Goal: Find specific page/section: Find specific page/section

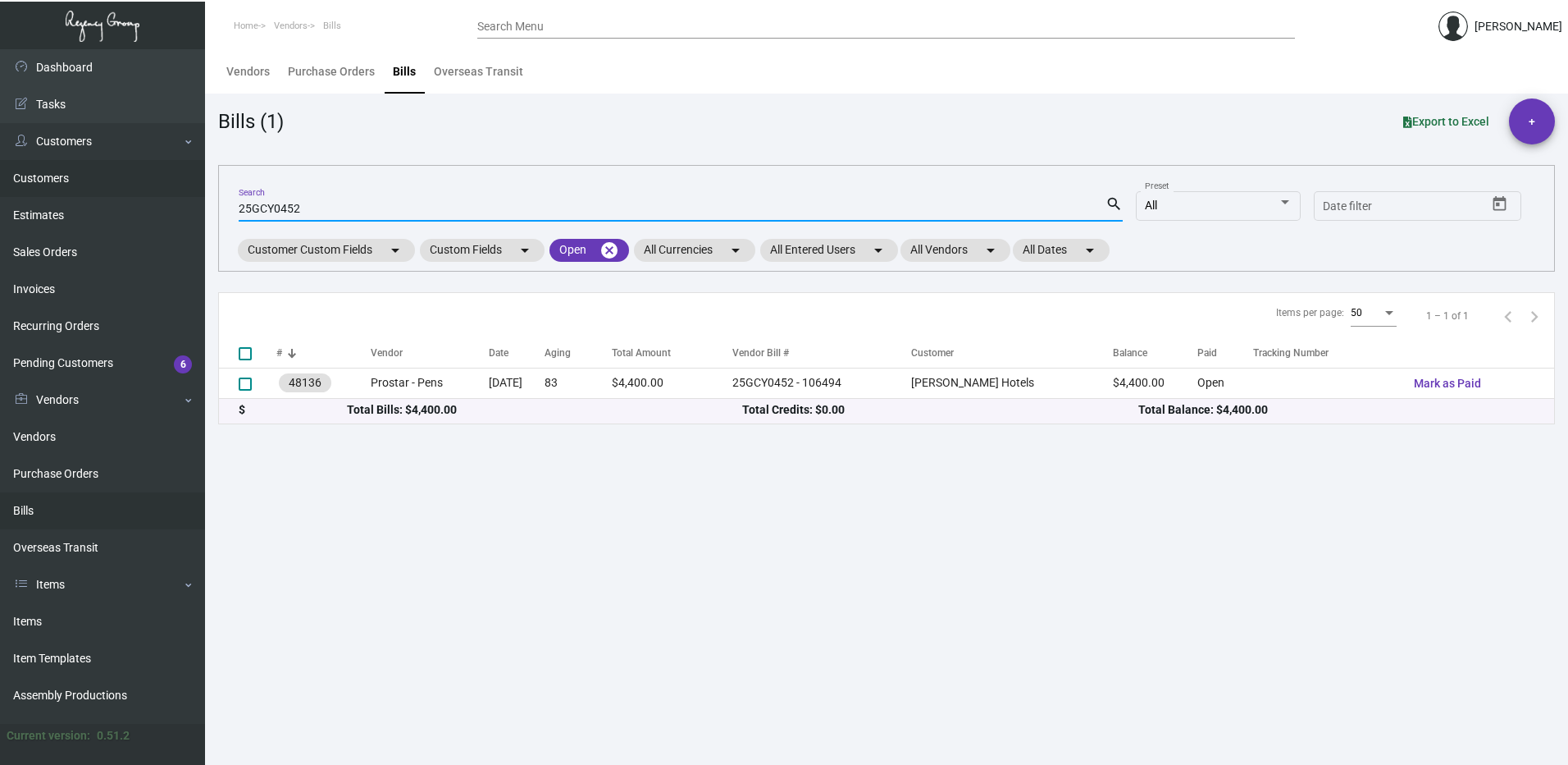
drag, startPoint x: 329, startPoint y: 206, endPoint x: 134, endPoint y: 186, distance: 196.0
click at [134, 186] on div "Dashboard Dashboard Tasks Customers Customers Estimates Sales Orders Invoices R…" at bounding box center [784, 407] width 1568 height 716
type input "mind"
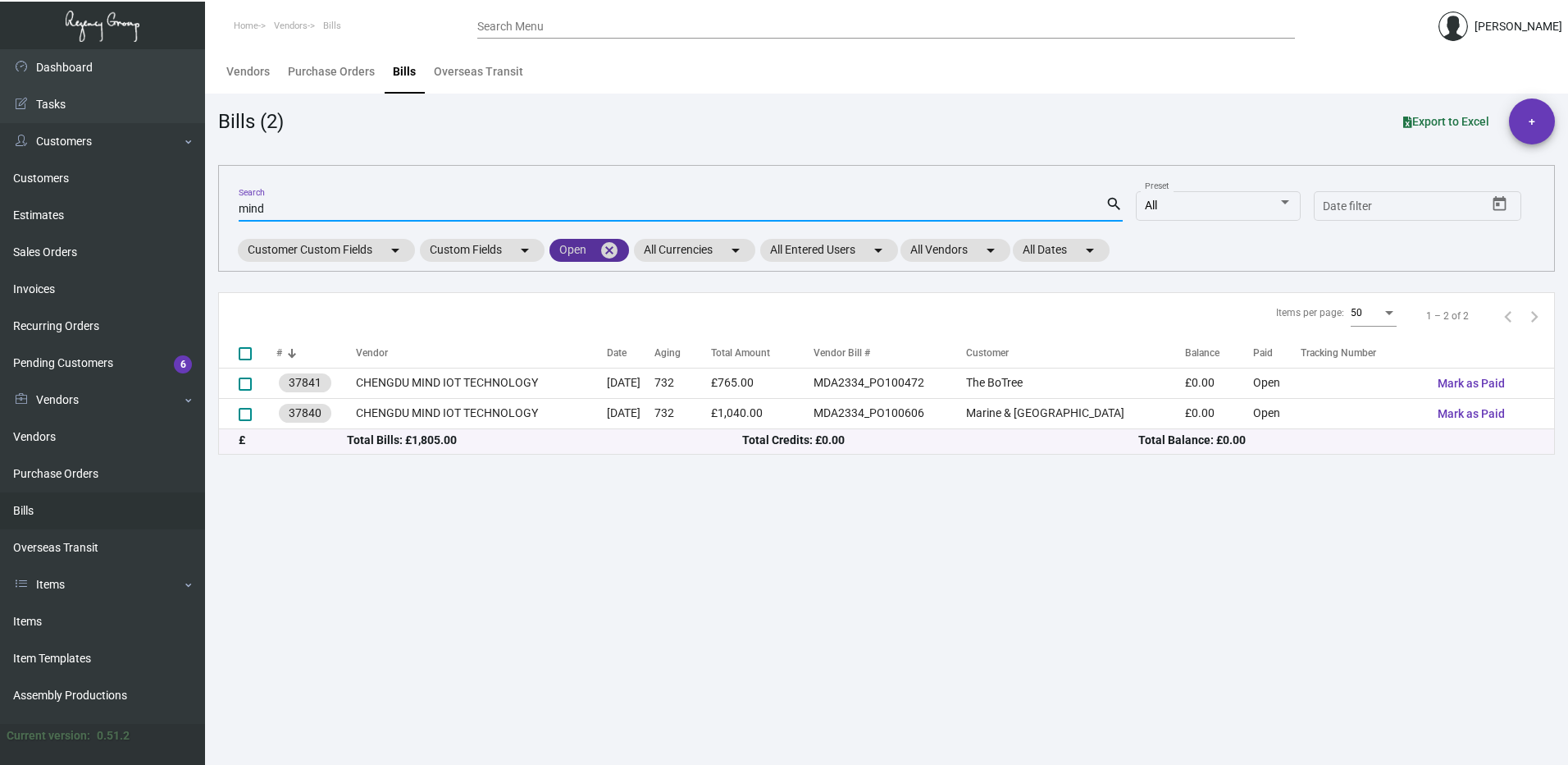
click at [619, 249] on mat-icon "cancel" at bounding box center [609, 249] width 19 height 19
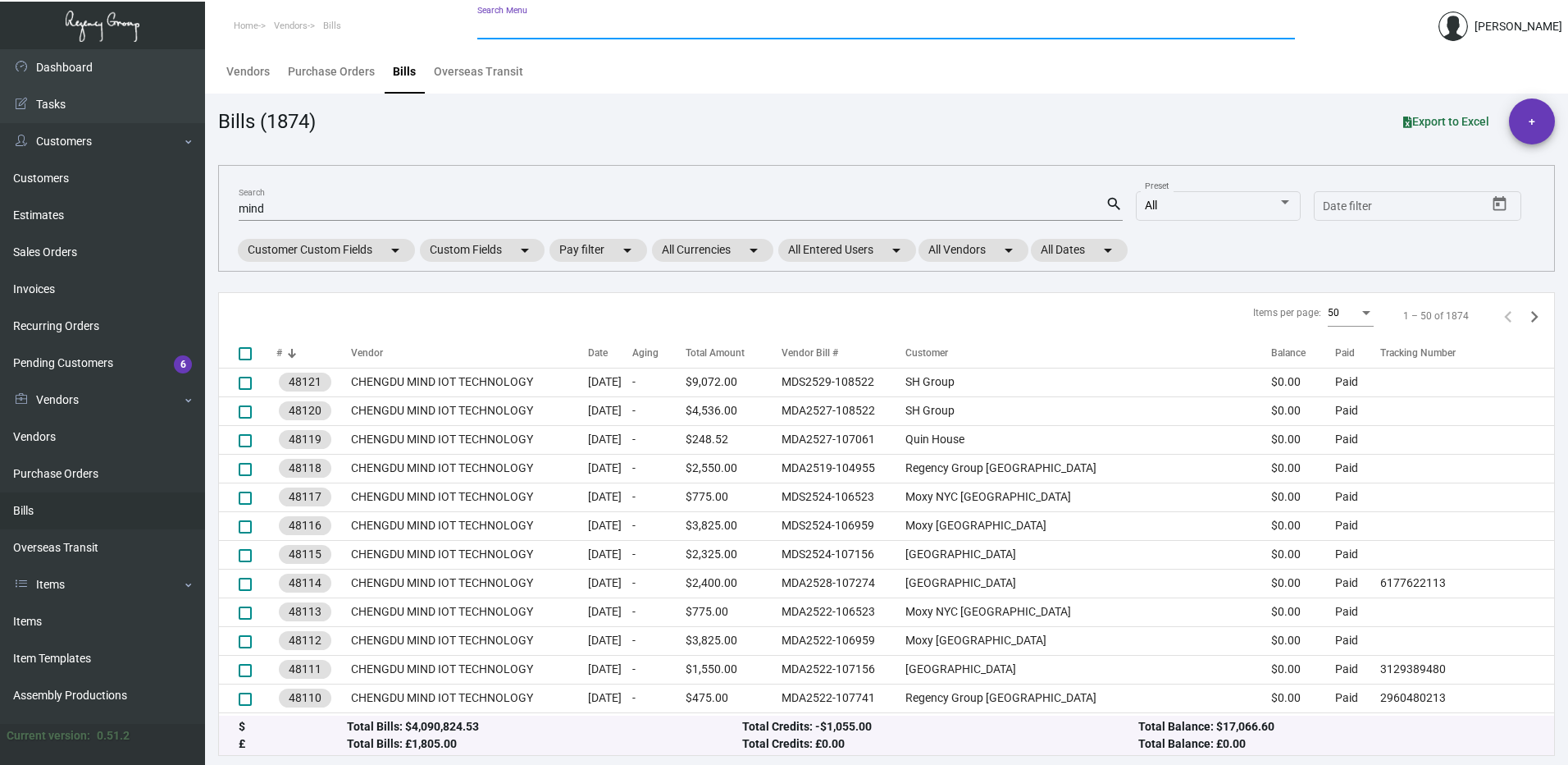
click at [543, 29] on input "Search Menu" at bounding box center [886, 27] width 817 height 13
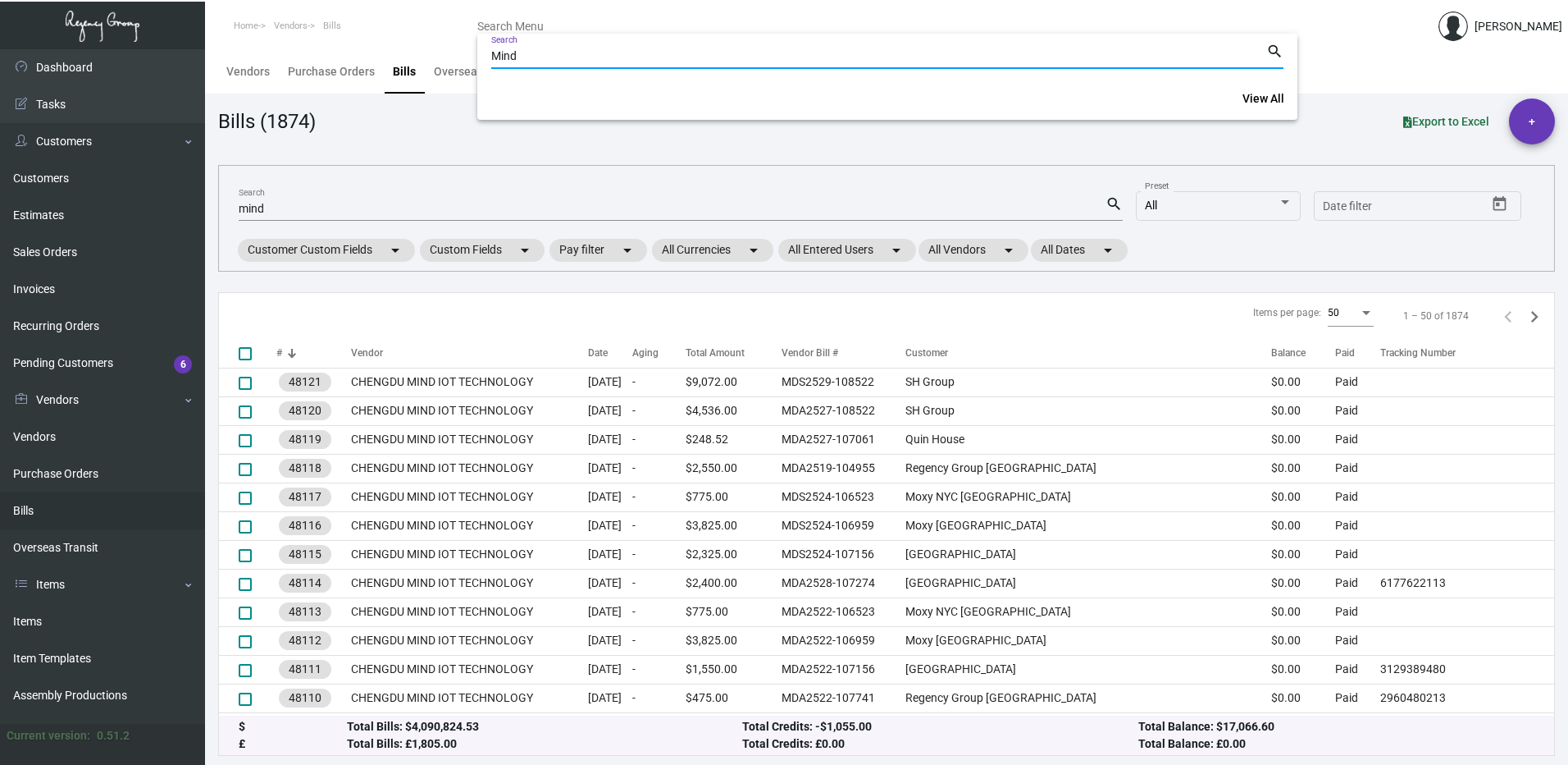
type input "Mind"
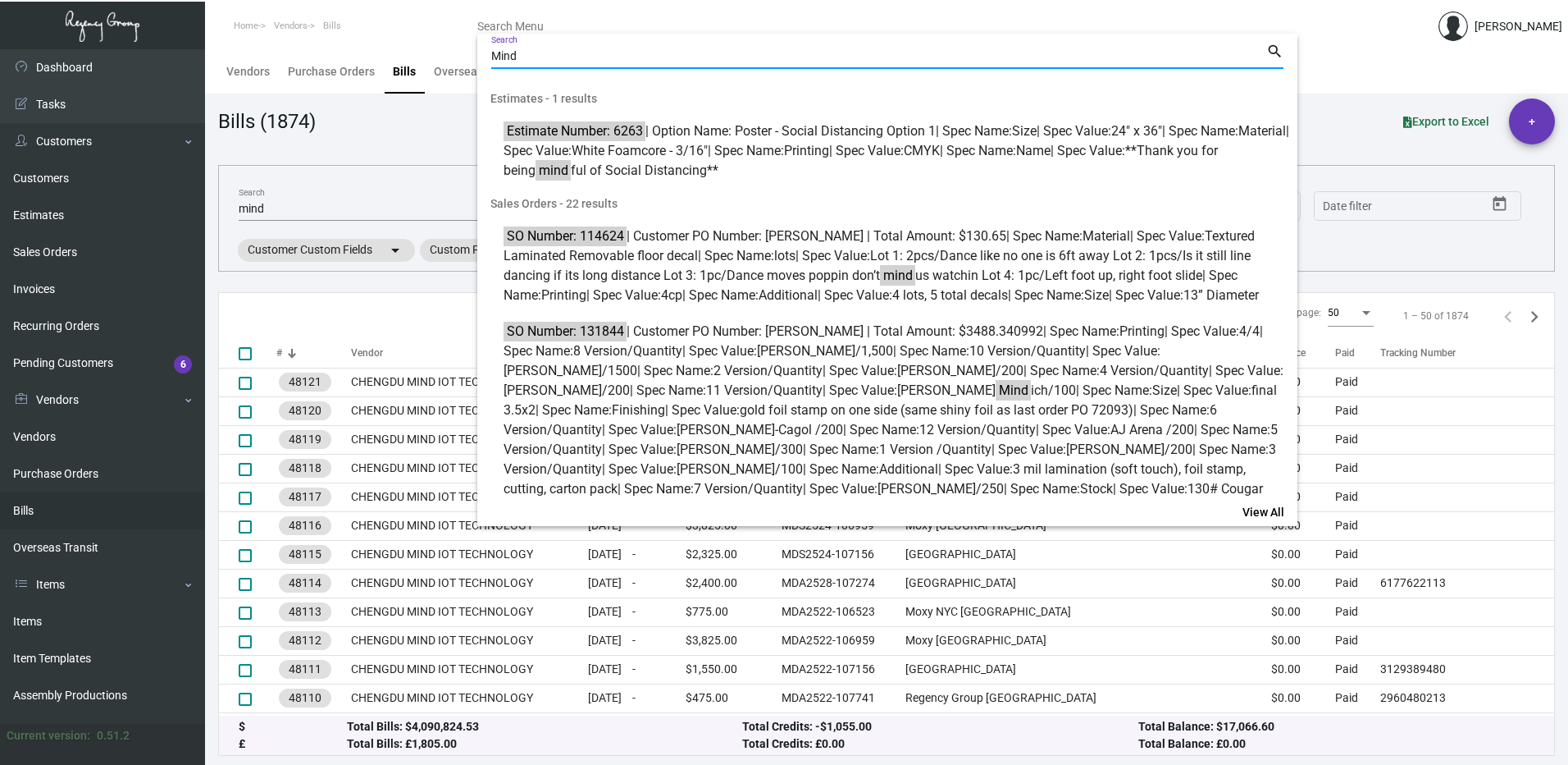
click at [404, 143] on div at bounding box center [784, 382] width 1568 height 765
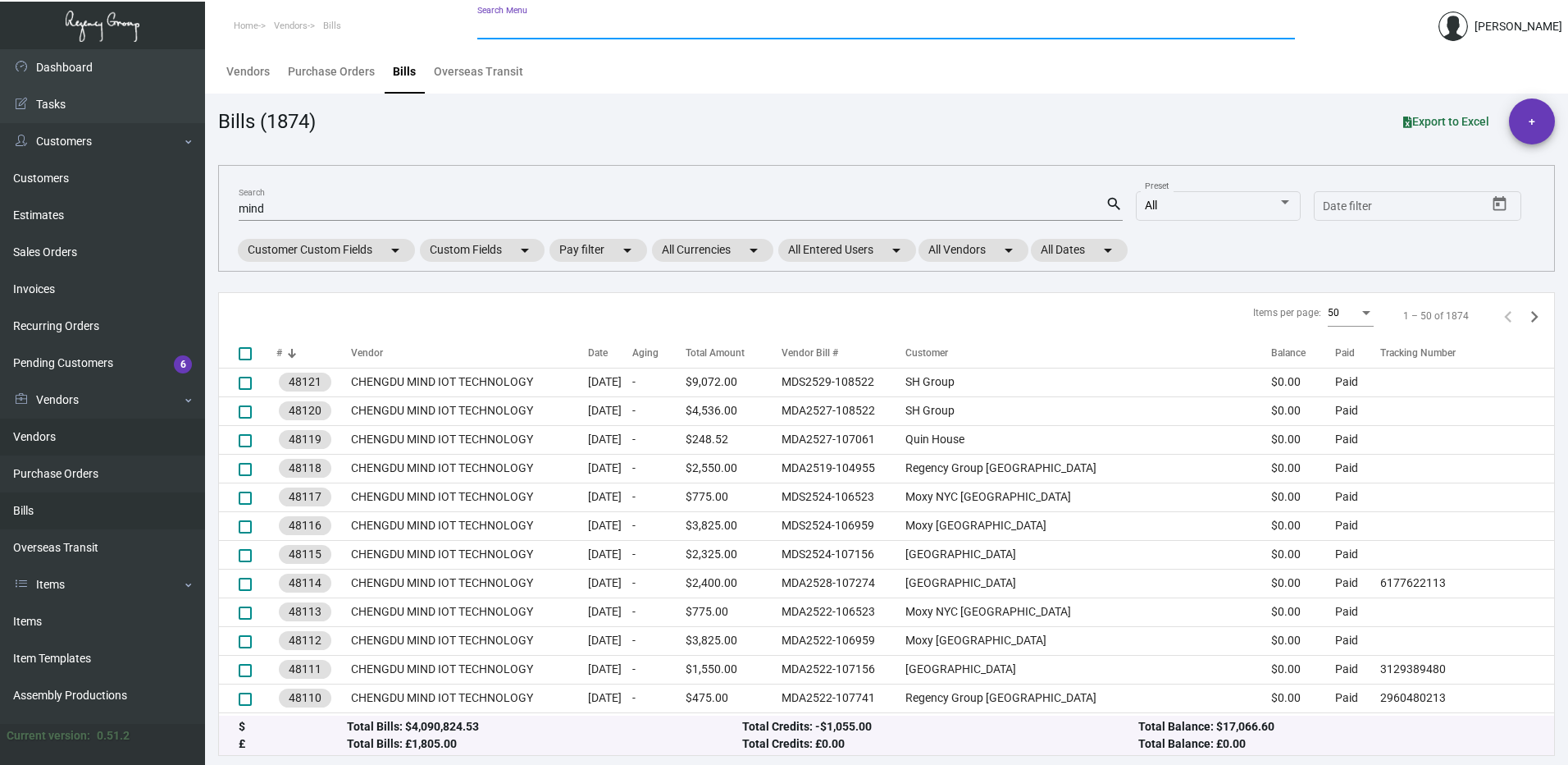
click at [75, 426] on link "Vendors" at bounding box center [102, 437] width 205 height 37
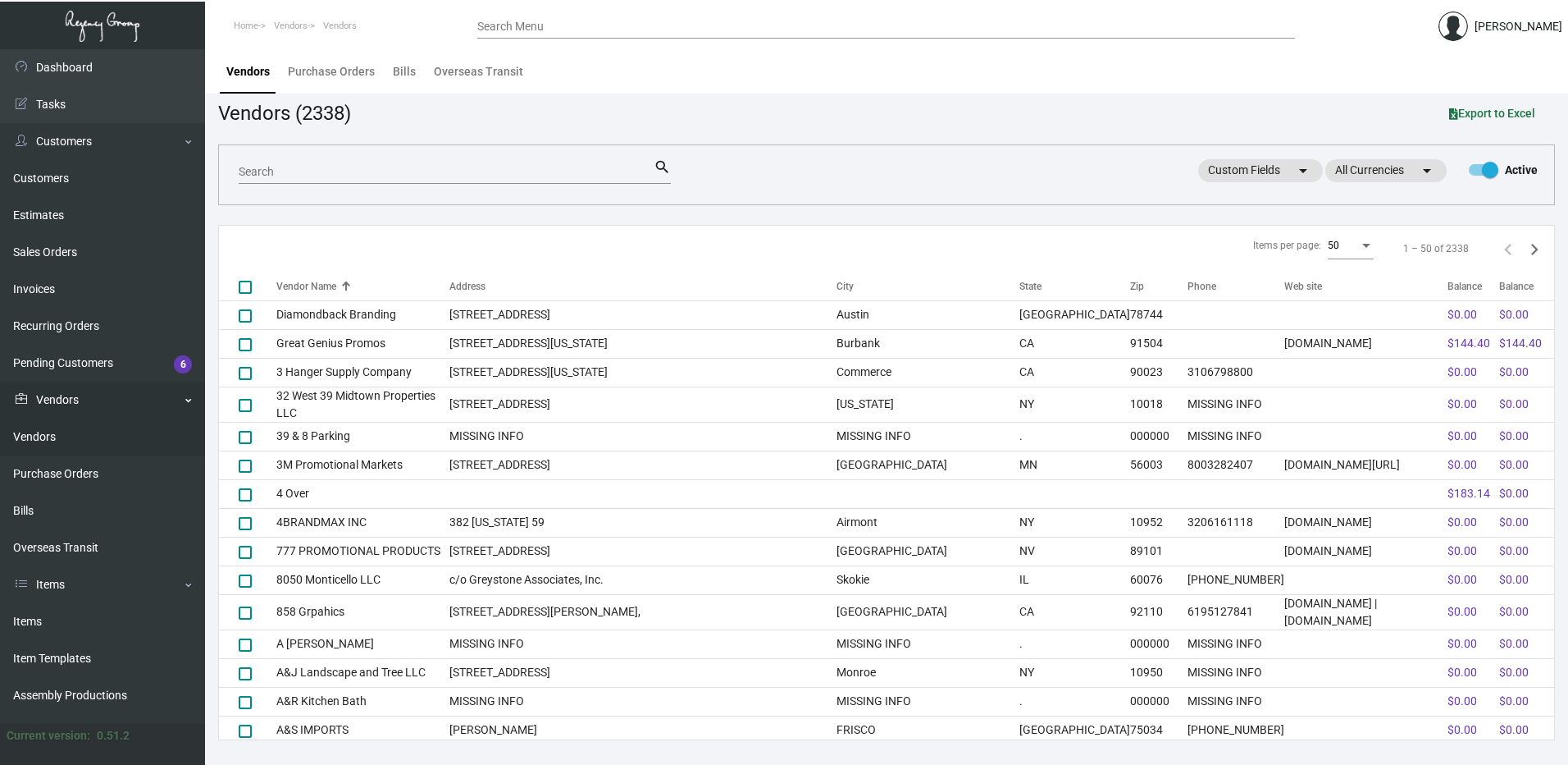
click at [76, 402] on link "Vendors" at bounding box center [102, 400] width 205 height 37
click at [77, 287] on link "Invoices" at bounding box center [102, 289] width 205 height 37
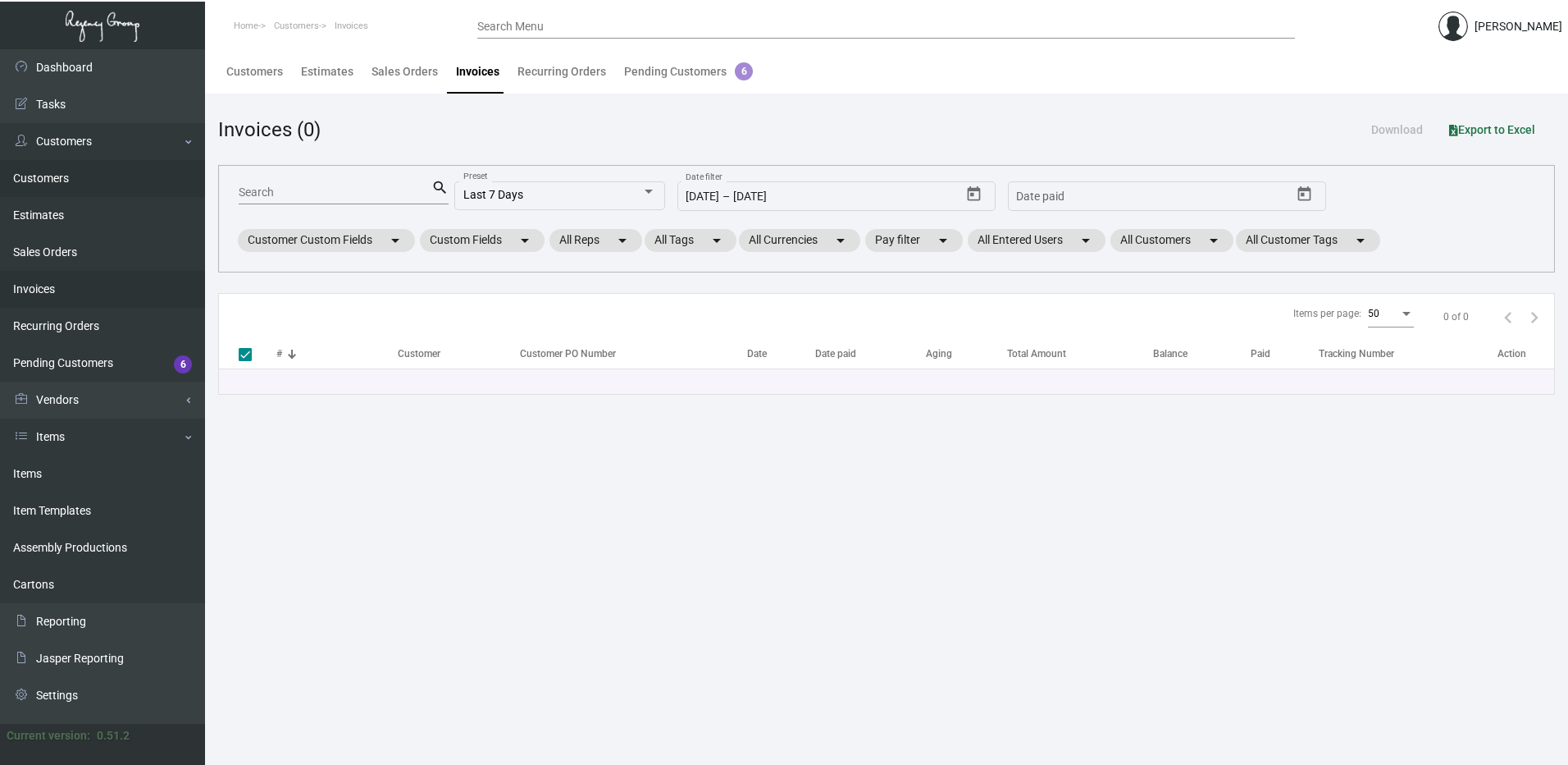
click at [82, 172] on link "Customers" at bounding box center [102, 179] width 205 height 37
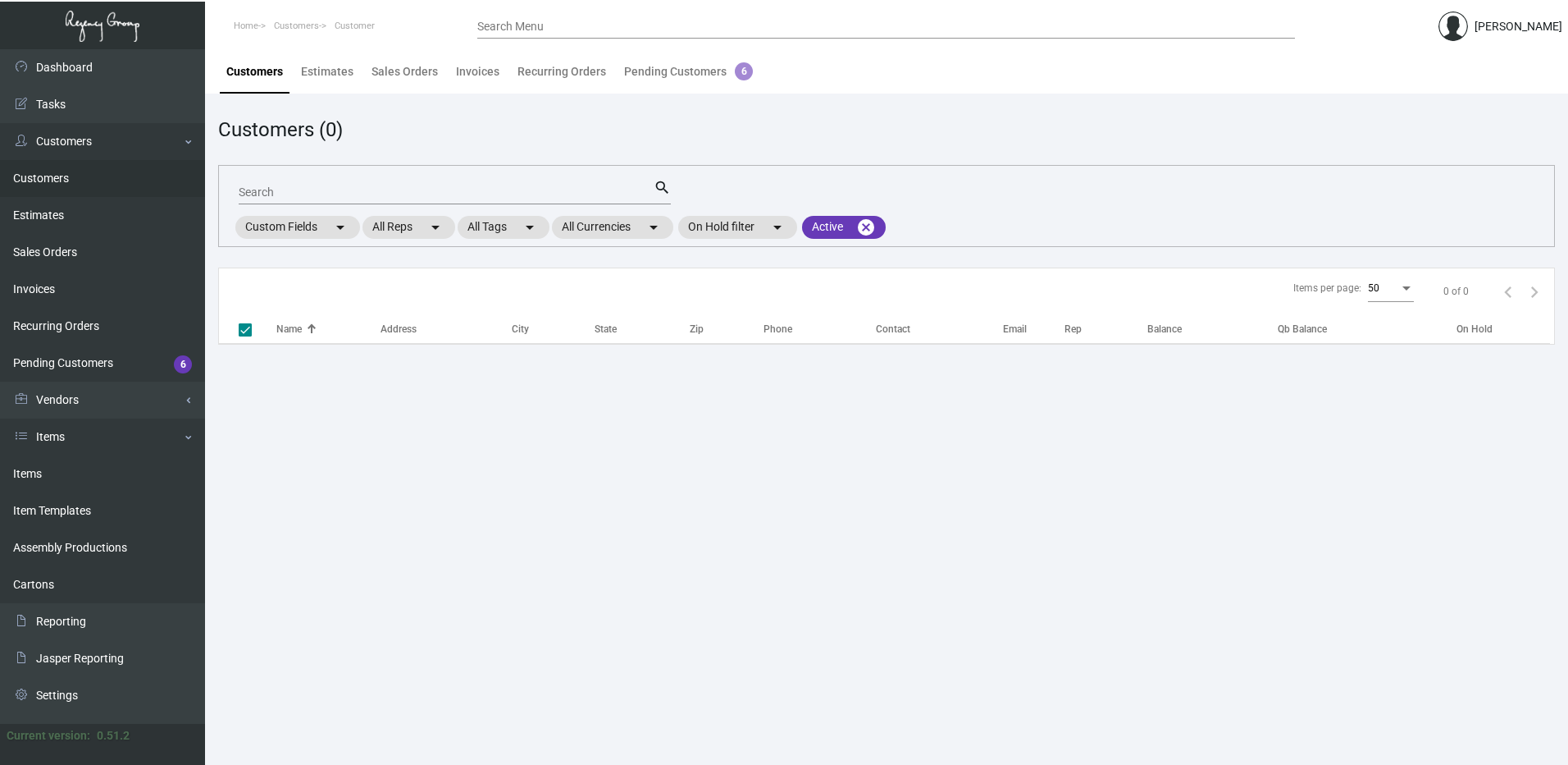
checkbox input "false"
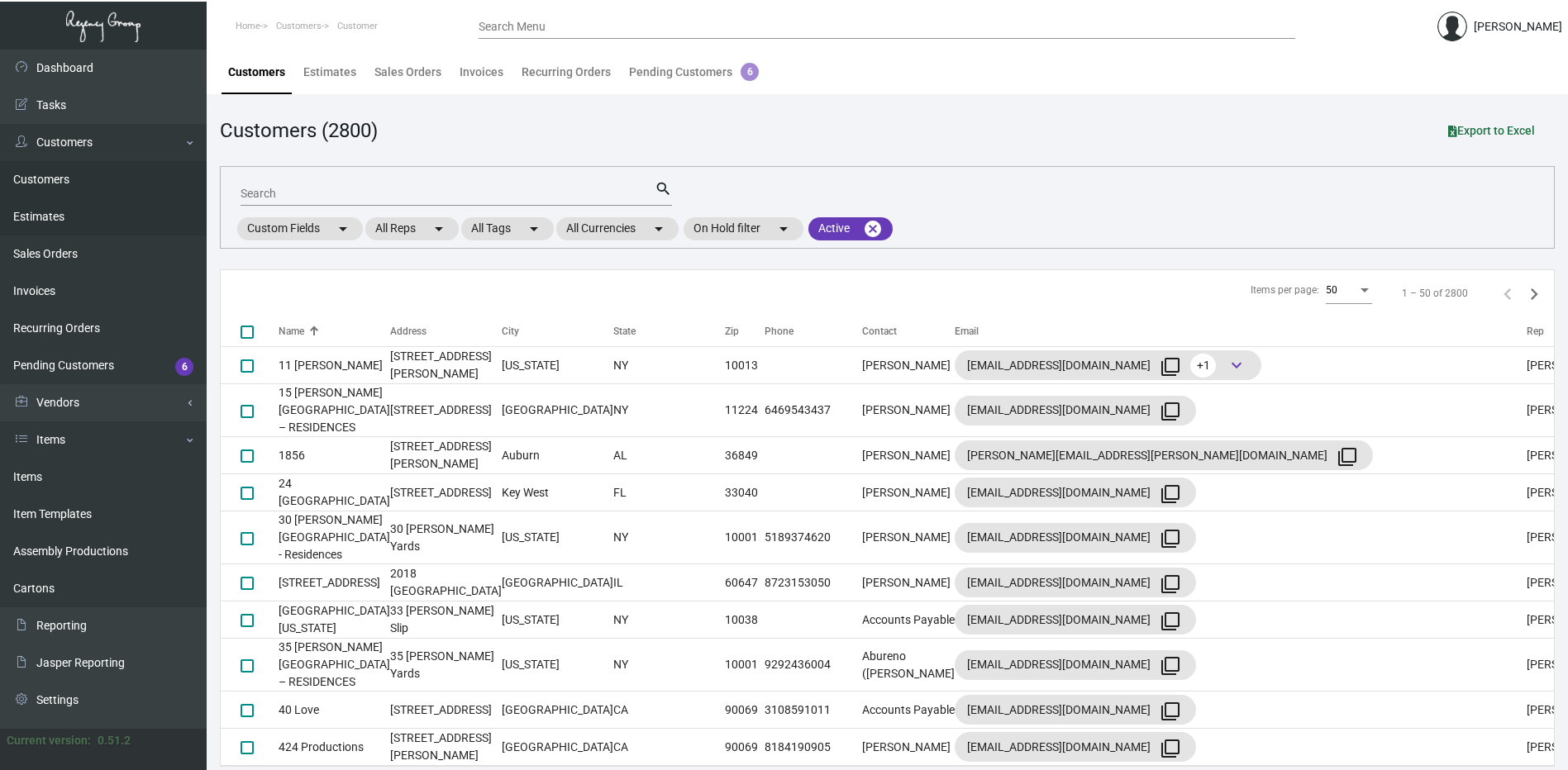
click at [92, 217] on link "Estimates" at bounding box center [103, 217] width 206 height 37
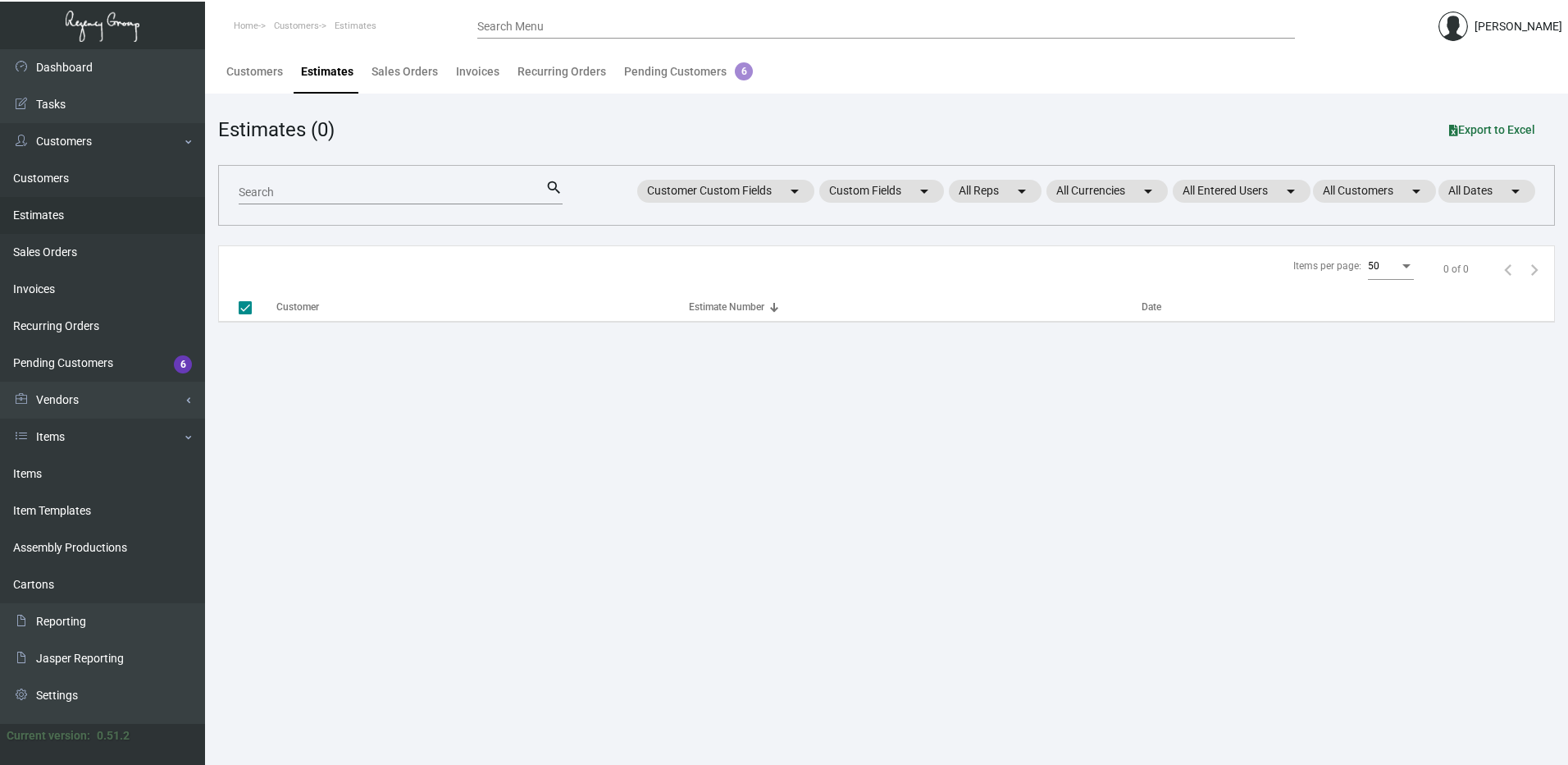
checkbox input "false"
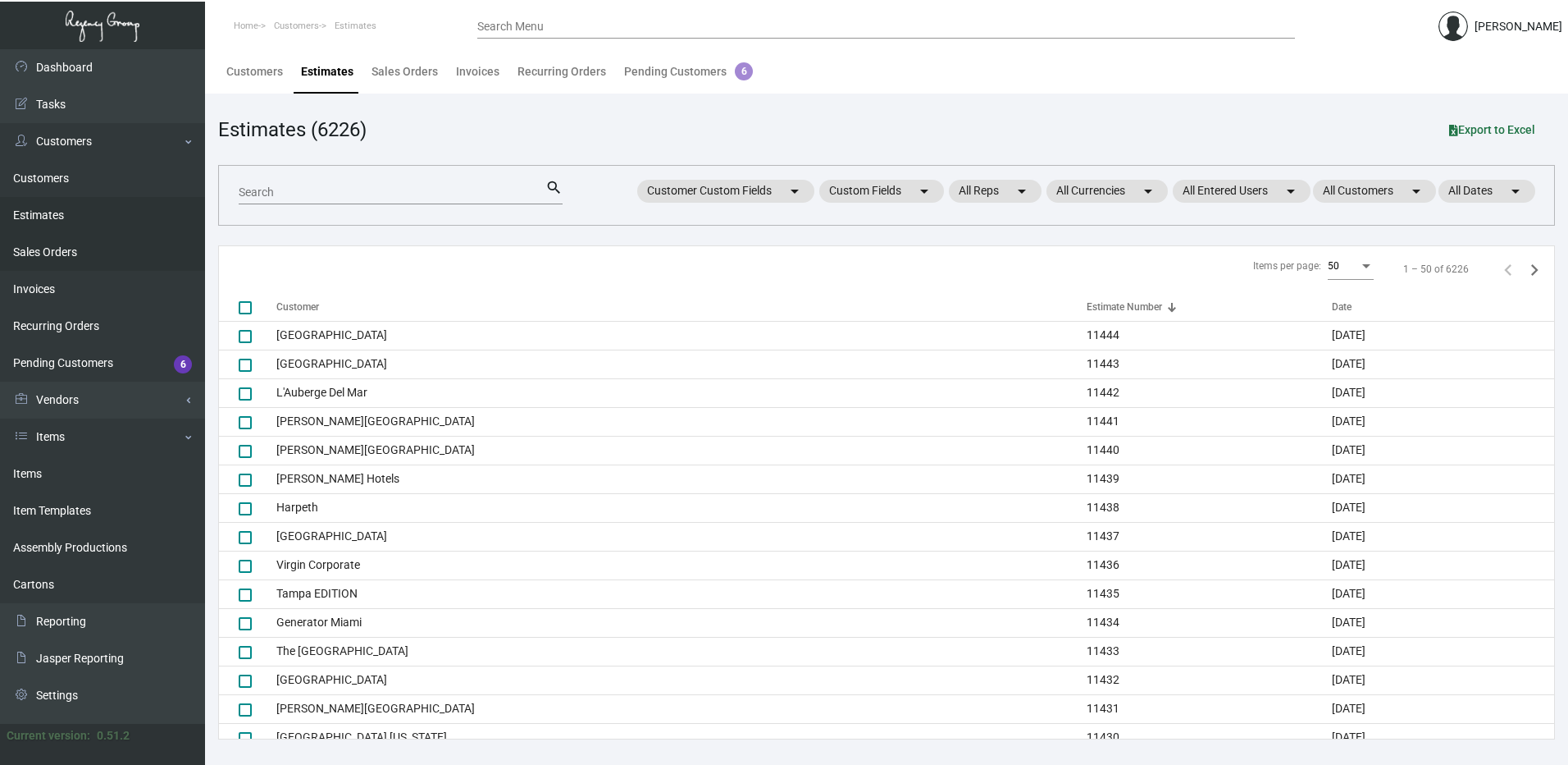
click at [95, 256] on link "Sales Orders" at bounding box center [102, 252] width 205 height 37
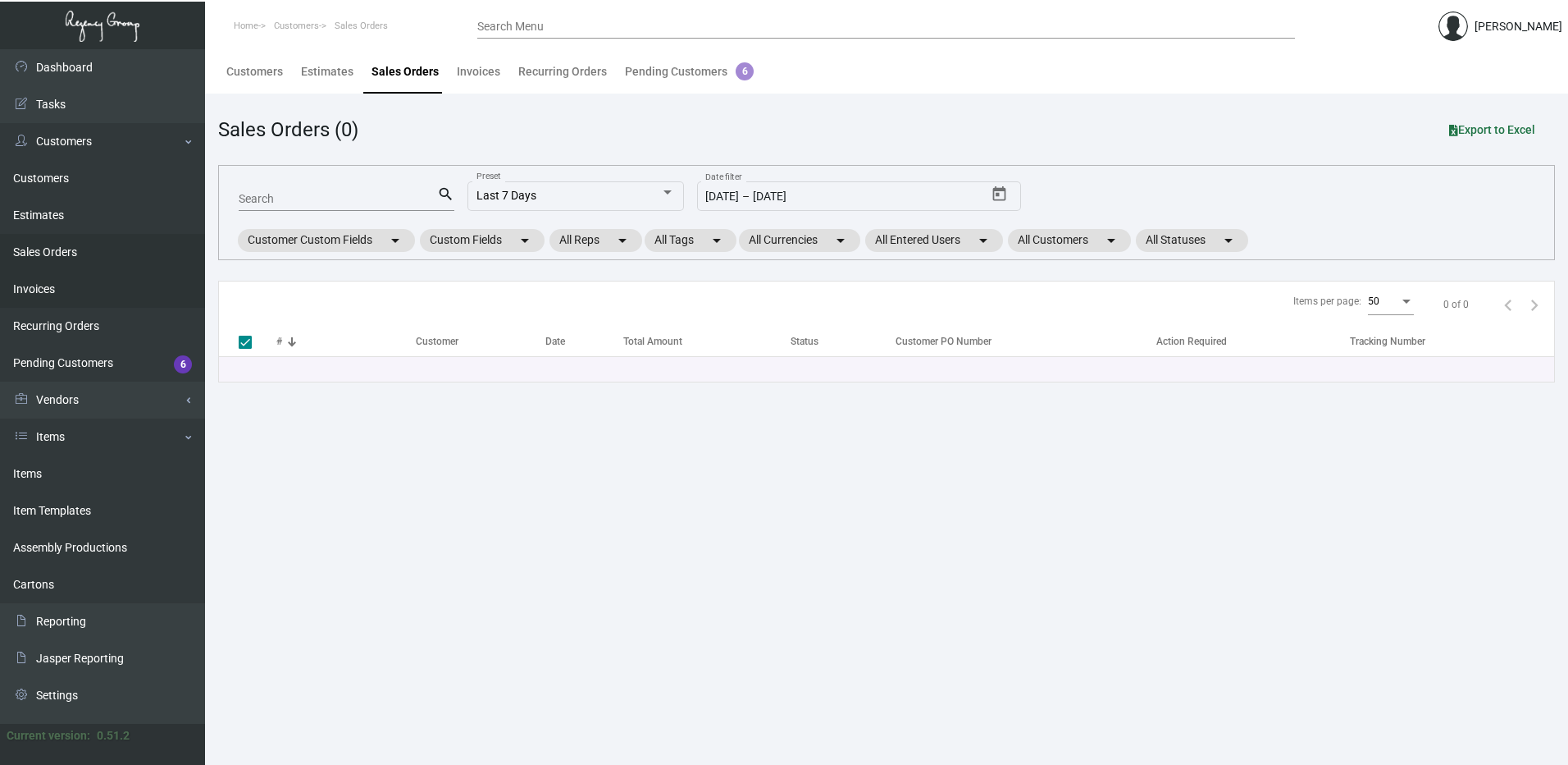
click at [75, 292] on link "Invoices" at bounding box center [102, 289] width 205 height 37
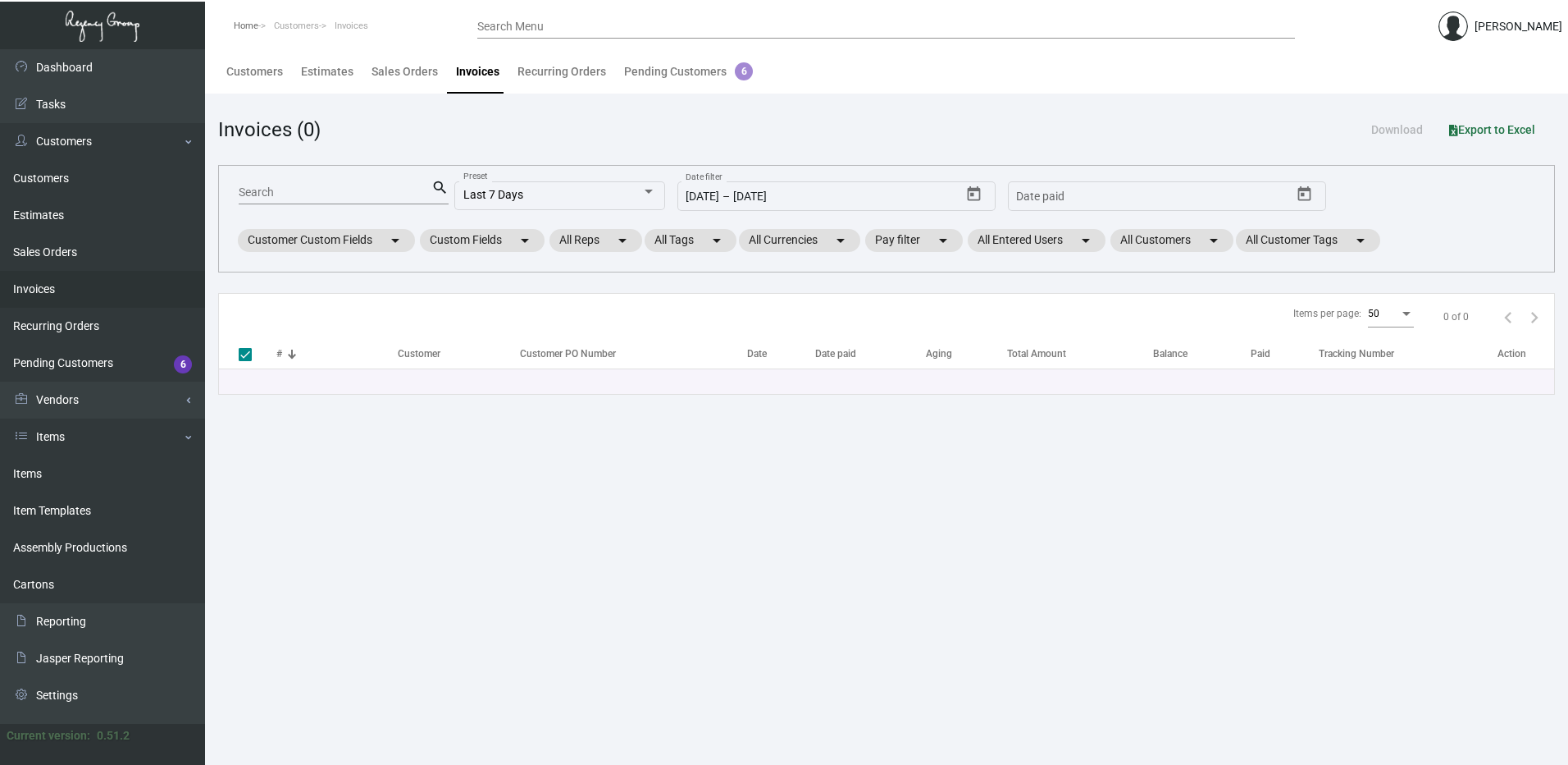
click at [244, 25] on span "Home" at bounding box center [246, 26] width 25 height 11
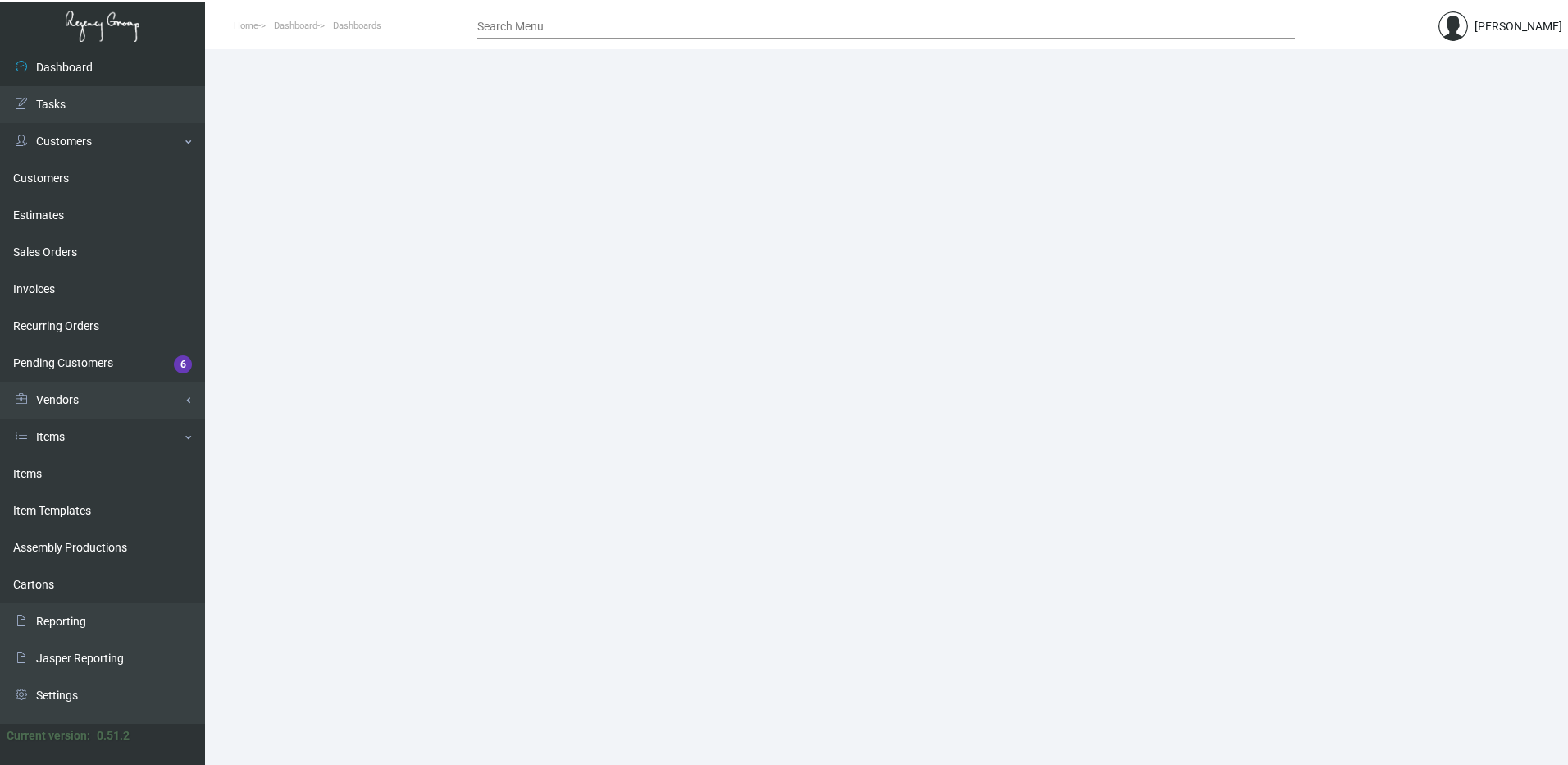
click at [511, 27] on input "Search Menu" at bounding box center [886, 27] width 817 height 13
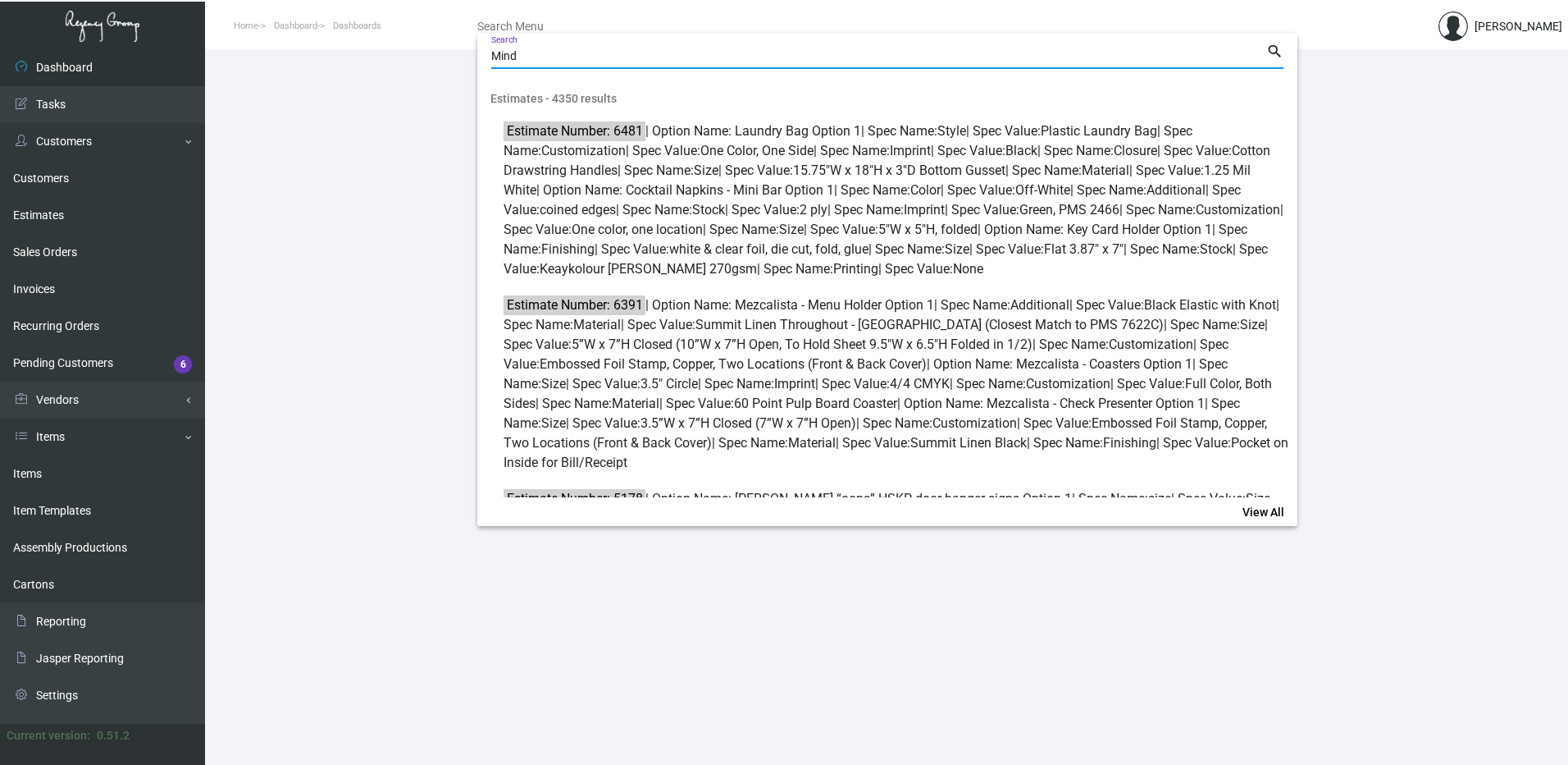
type input "Mind"
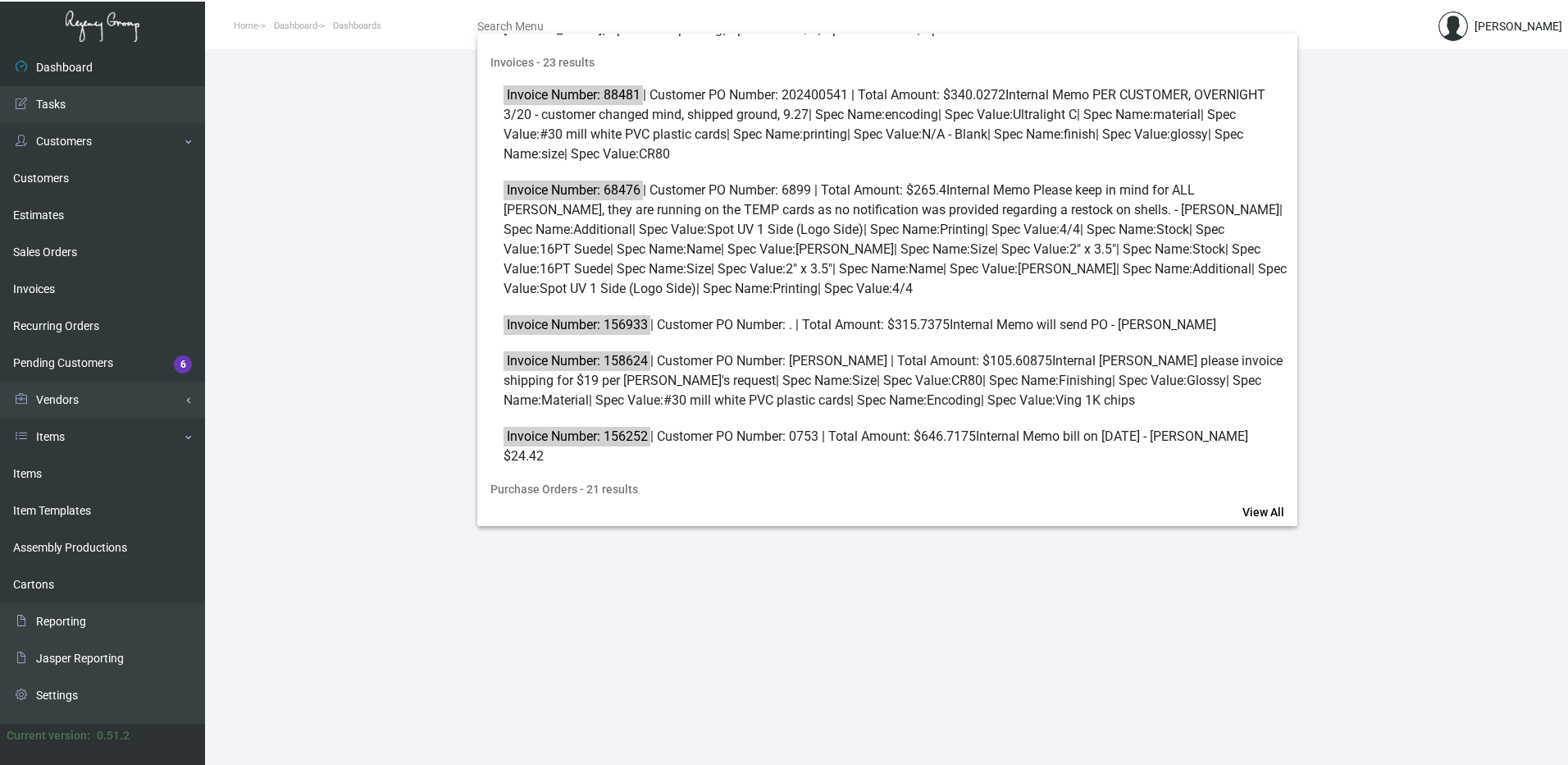
scroll to position [738, 0]
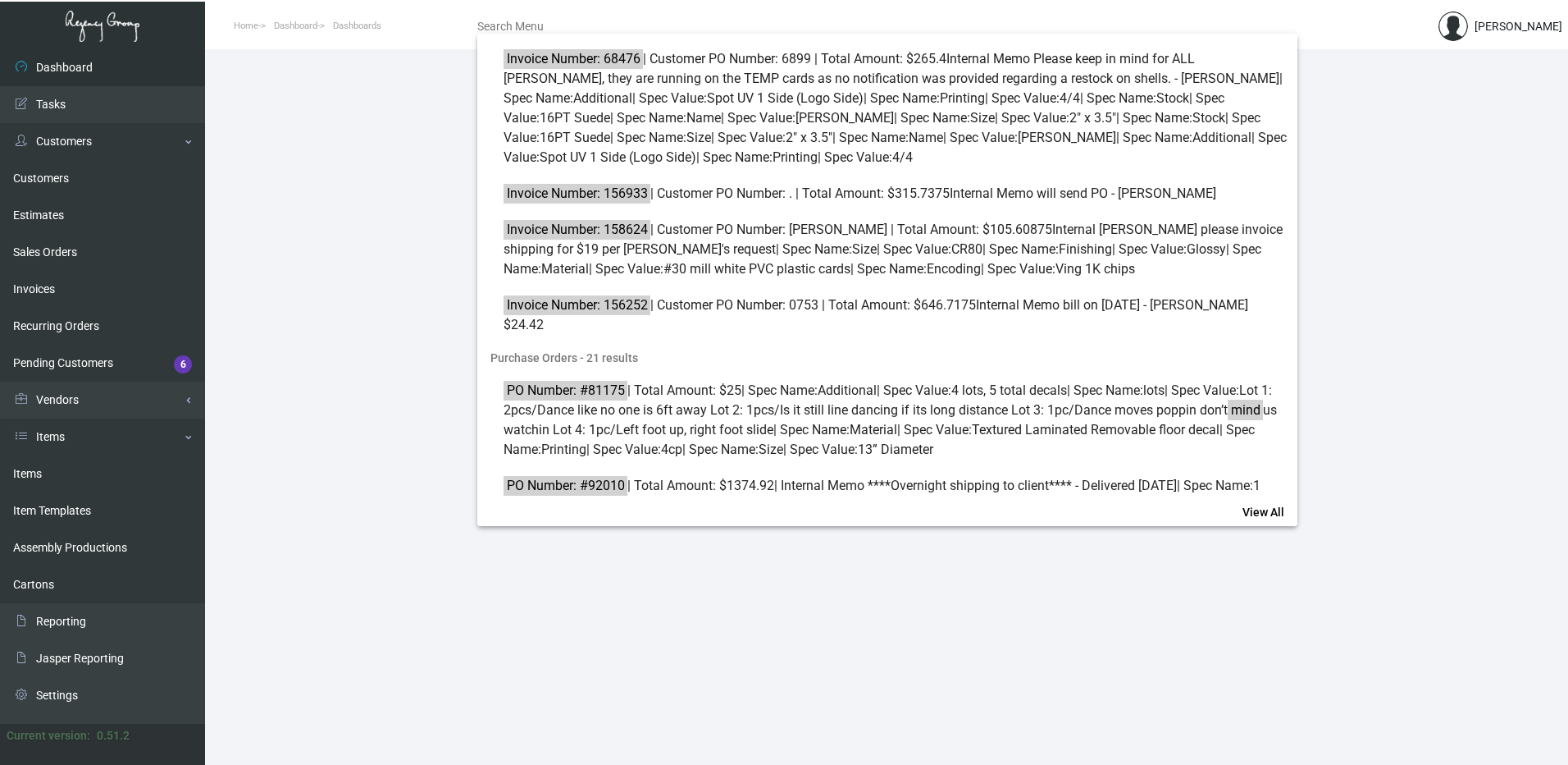
click at [147, 396] on div at bounding box center [784, 382] width 1568 height 765
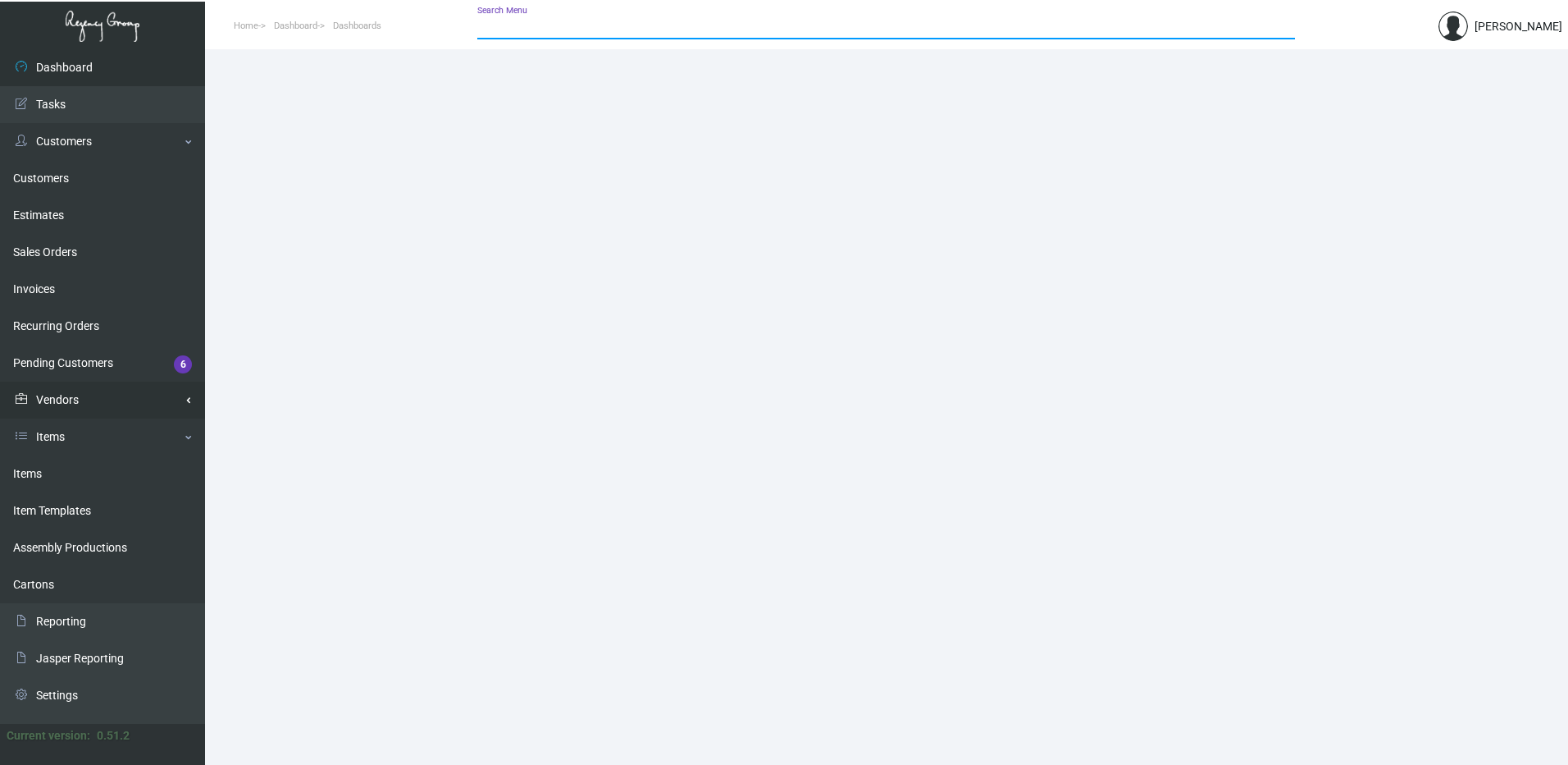
click at [187, 398] on link "Vendors" at bounding box center [102, 400] width 205 height 37
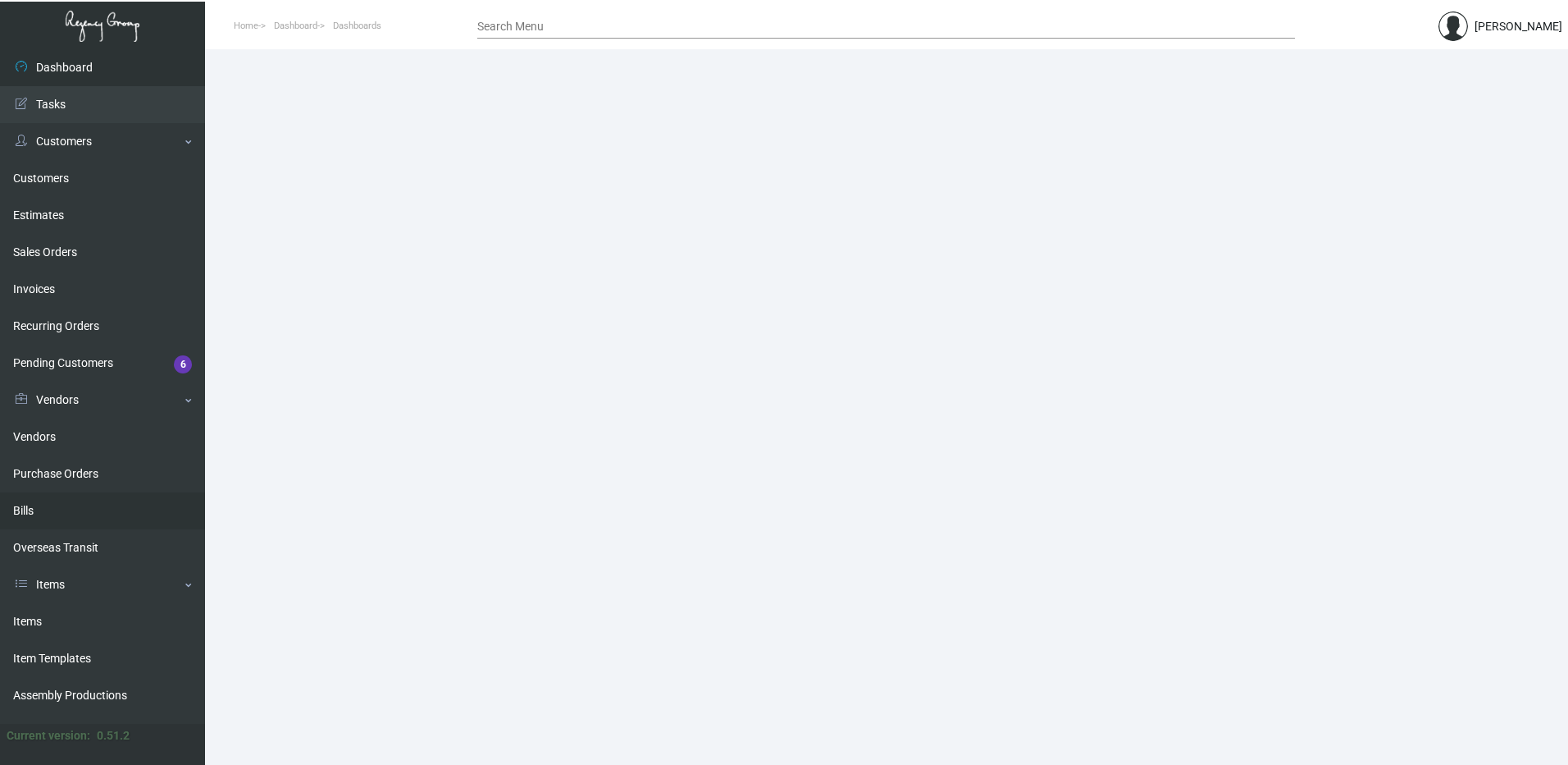
click at [53, 516] on link "Bills" at bounding box center [102, 511] width 205 height 37
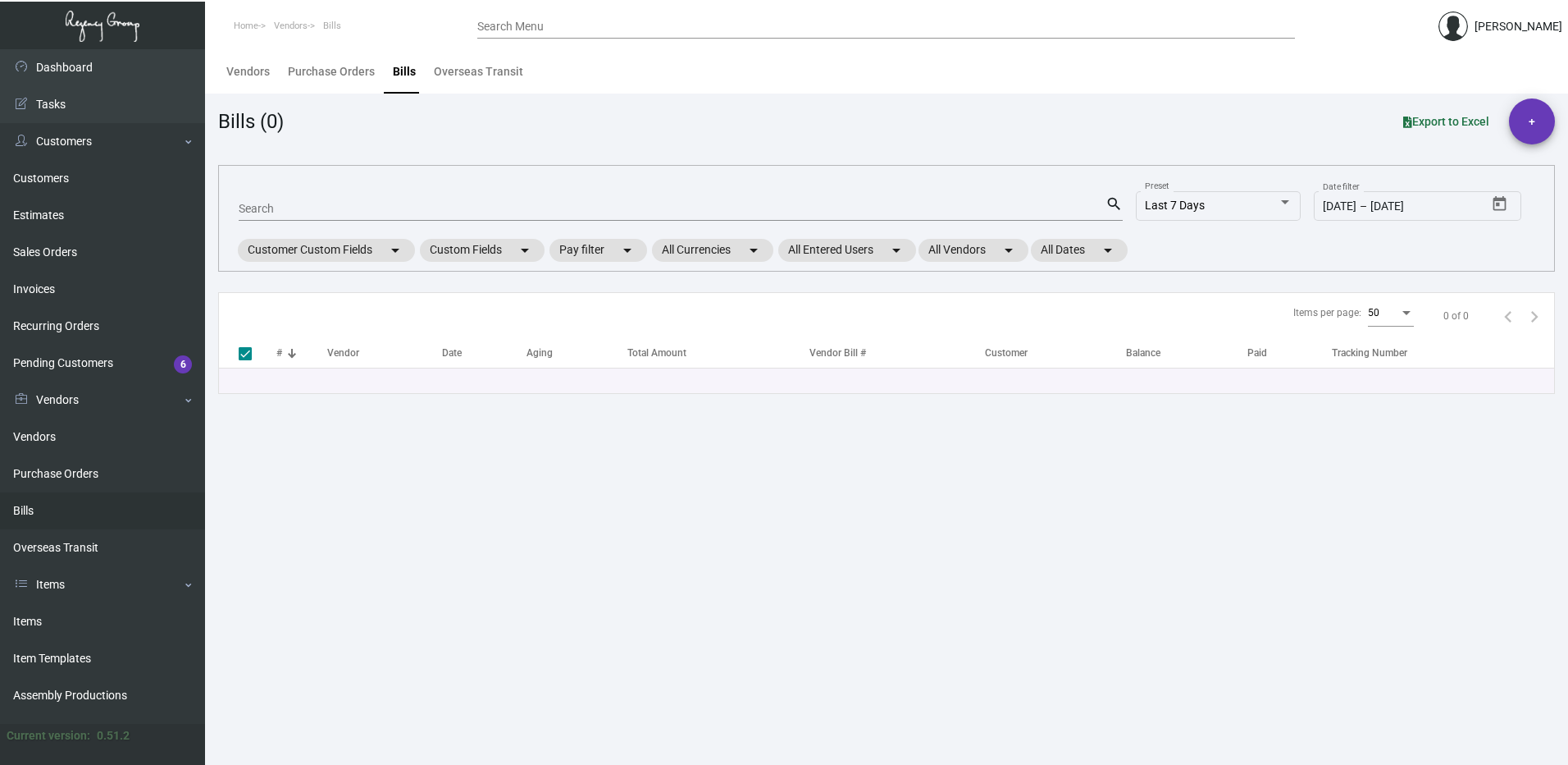
click at [374, 213] on input "Search" at bounding box center [672, 210] width 866 height 13
type input "Min"
checkbox input "false"
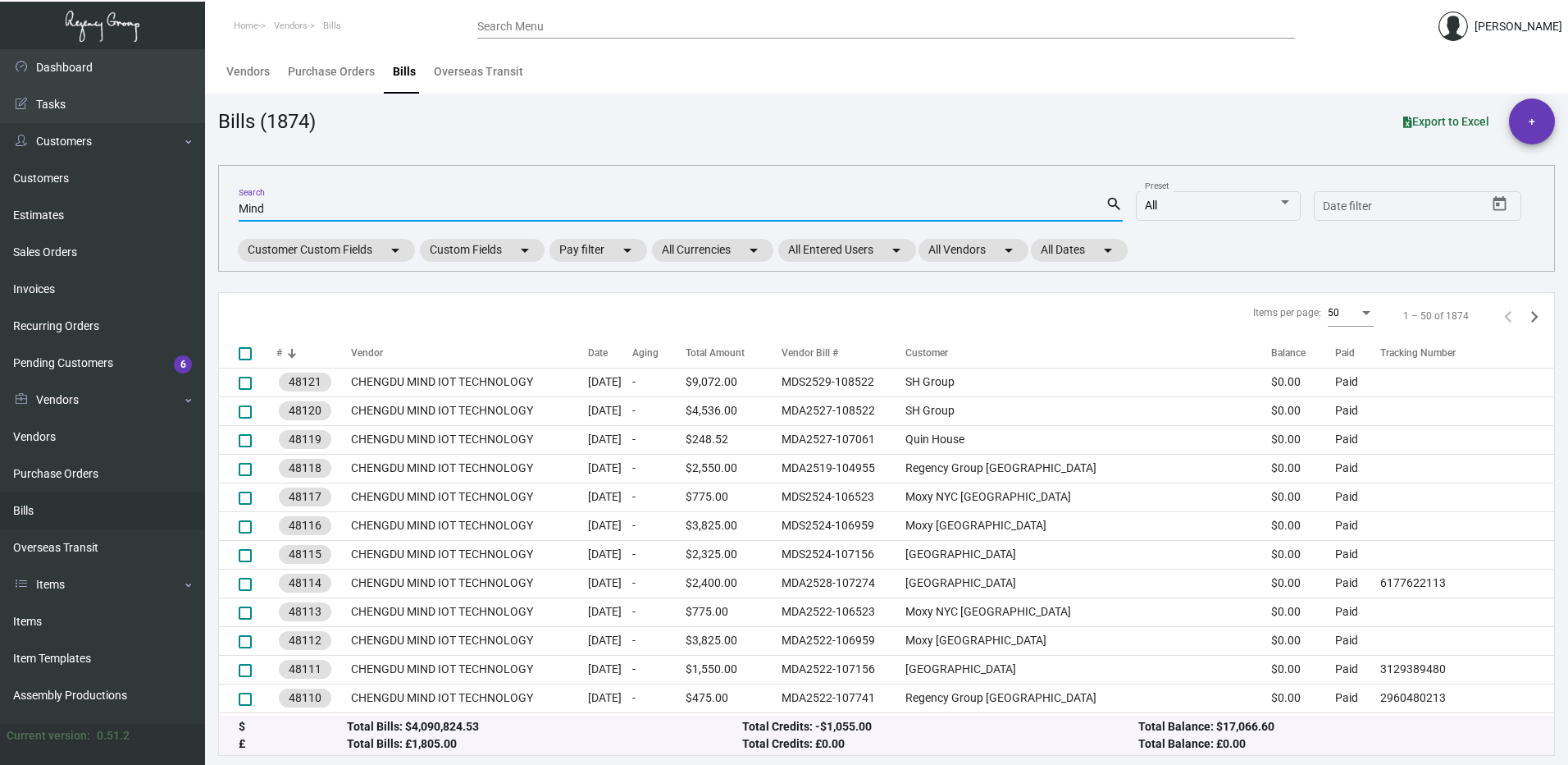
type input "Mind"
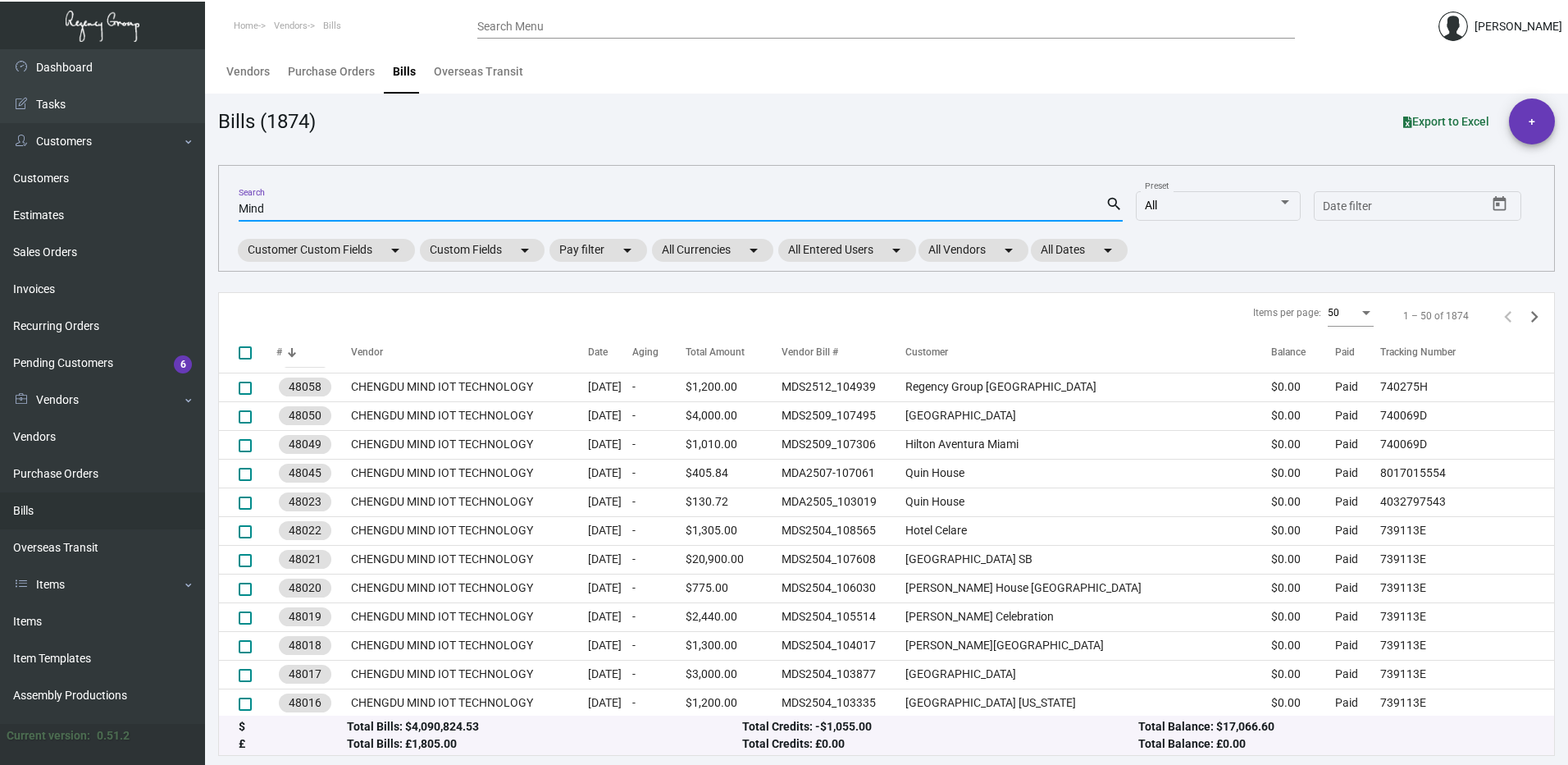
scroll to position [596, 0]
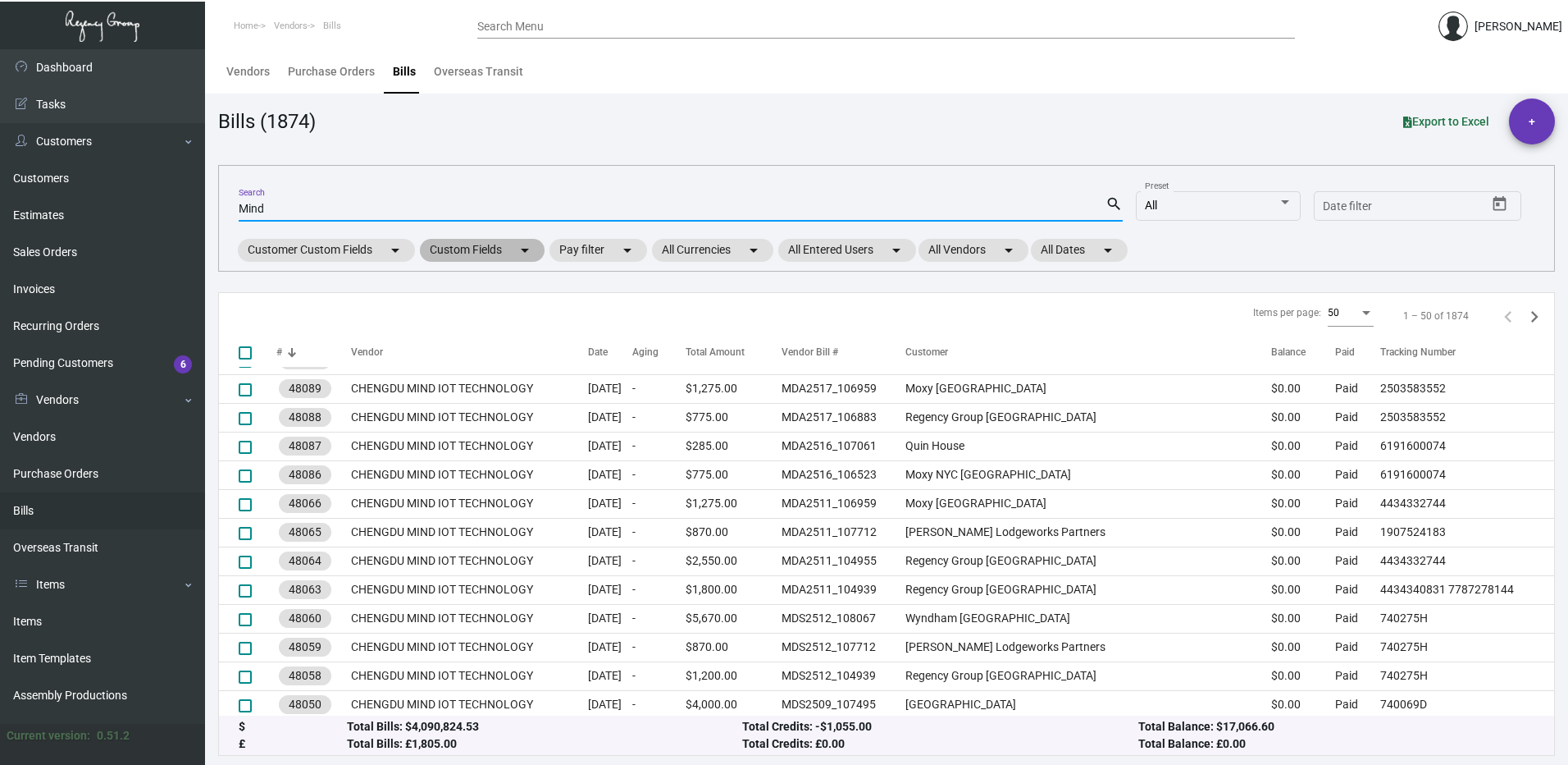
click at [508, 241] on mat-chip "Custom Fields arrow_drop_down" at bounding box center [482, 250] width 125 height 23
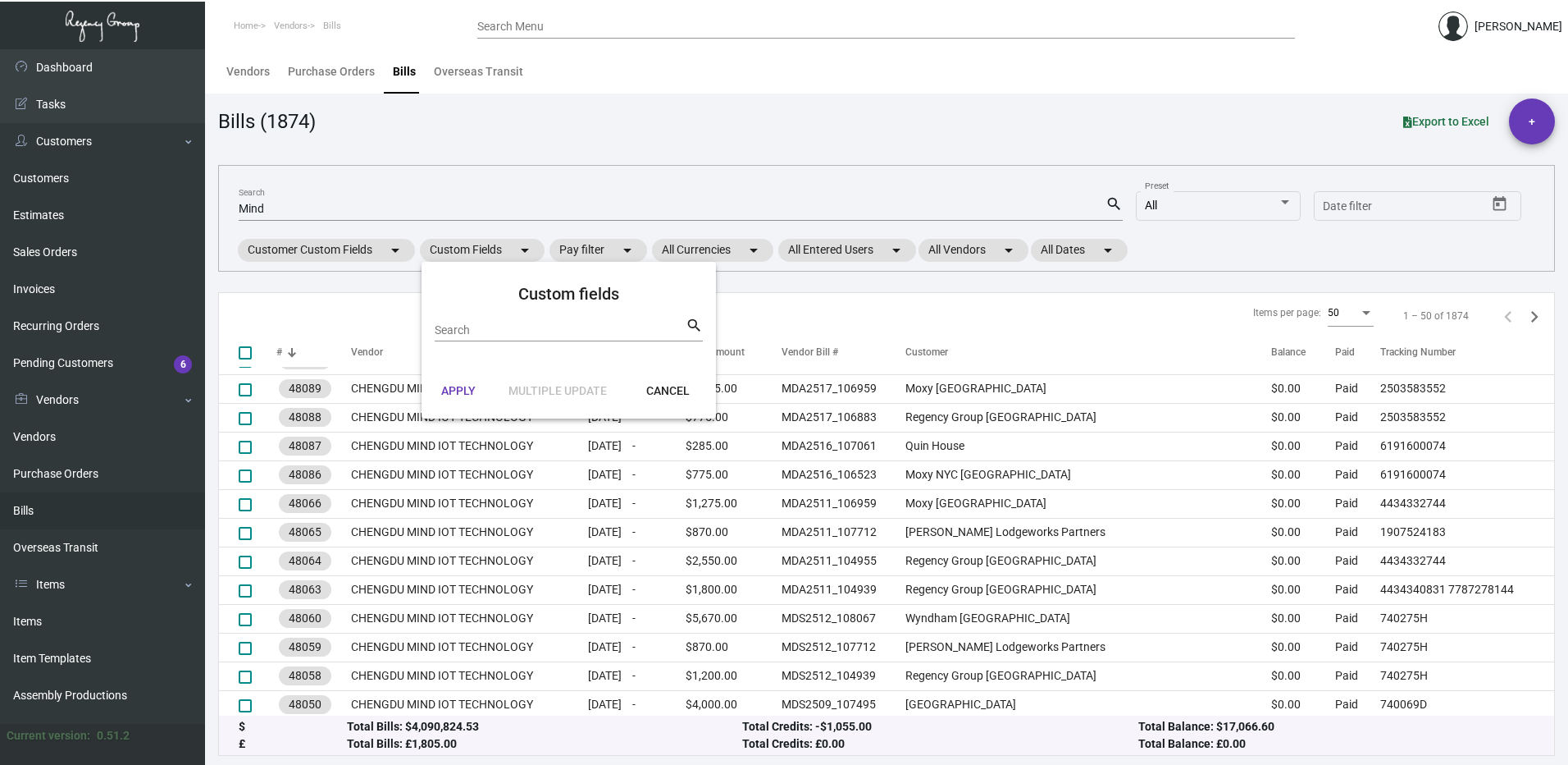
click at [587, 240] on div at bounding box center [784, 382] width 1568 height 765
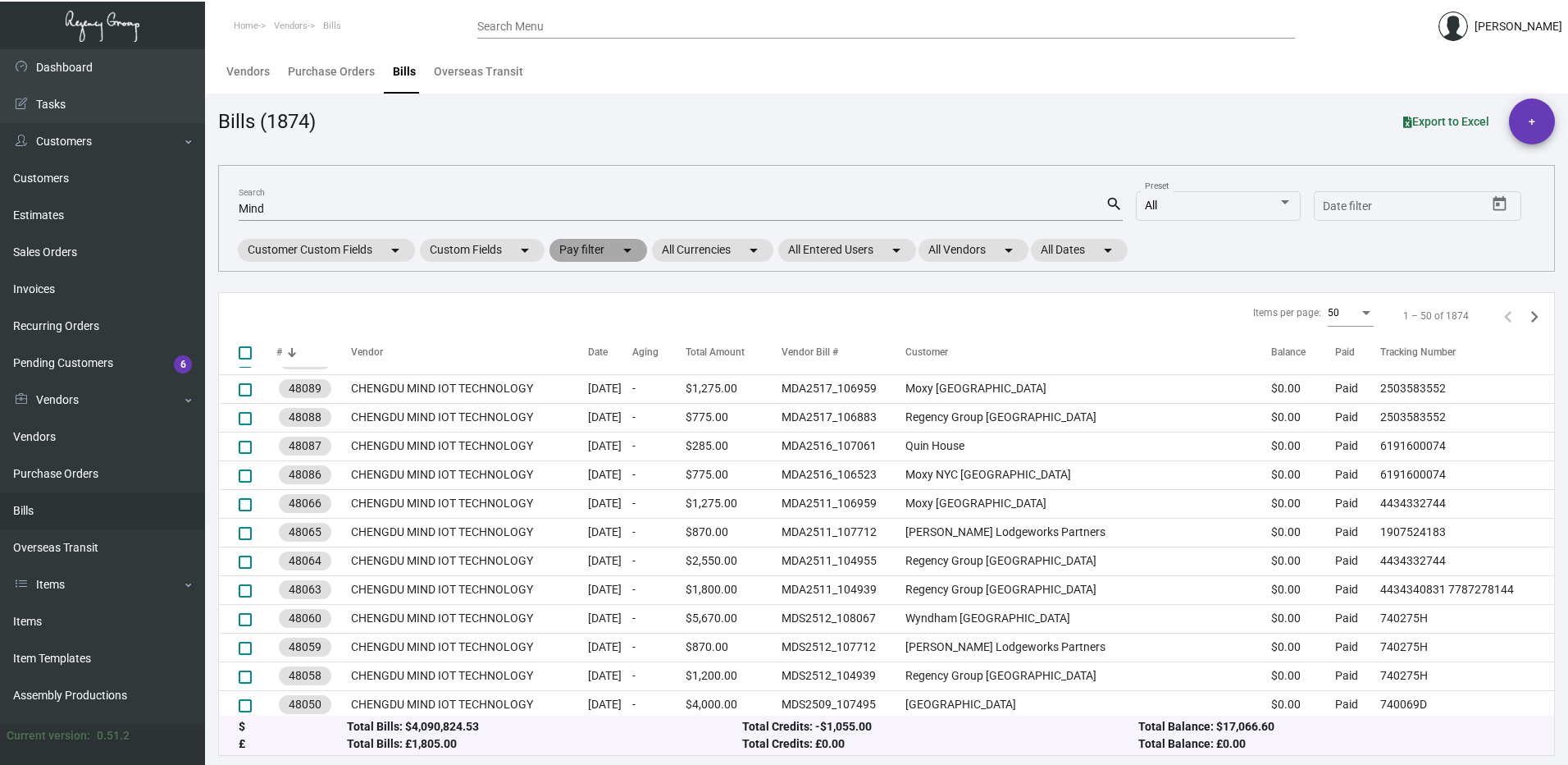
click at [616, 261] on mat-chip "Pay filter arrow_drop_down" at bounding box center [598, 250] width 97 height 23
click at [595, 341] on span "Open" at bounding box center [598, 347] width 27 height 19
click at [572, 353] on input "Open" at bounding box center [571, 353] width 1 height 1
checkbox input "true"
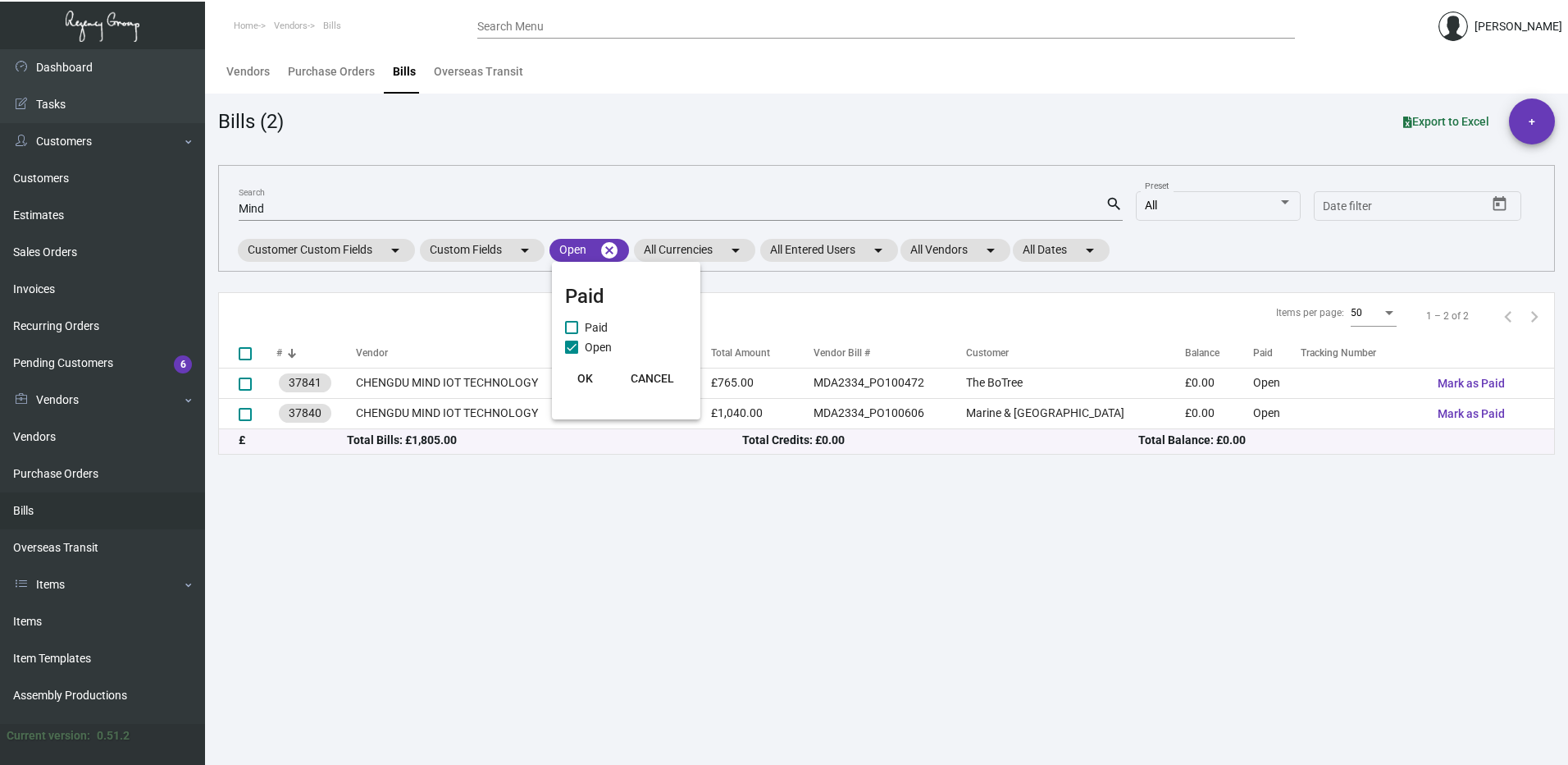
scroll to position [0, 0]
click at [588, 376] on span "OK" at bounding box center [585, 378] width 16 height 13
